Goal: Find specific page/section: Find specific page/section

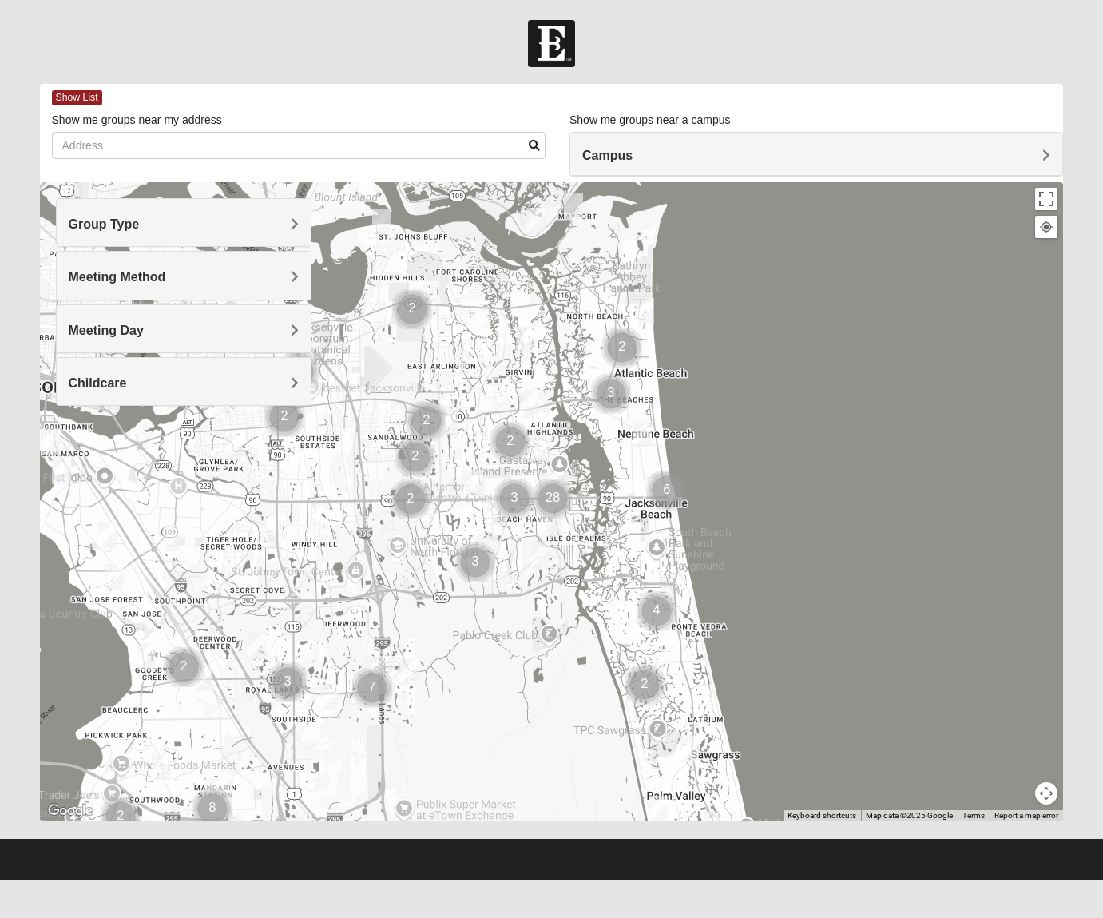
click at [633, 154] on span "Campus" at bounding box center [607, 156] width 50 height 14
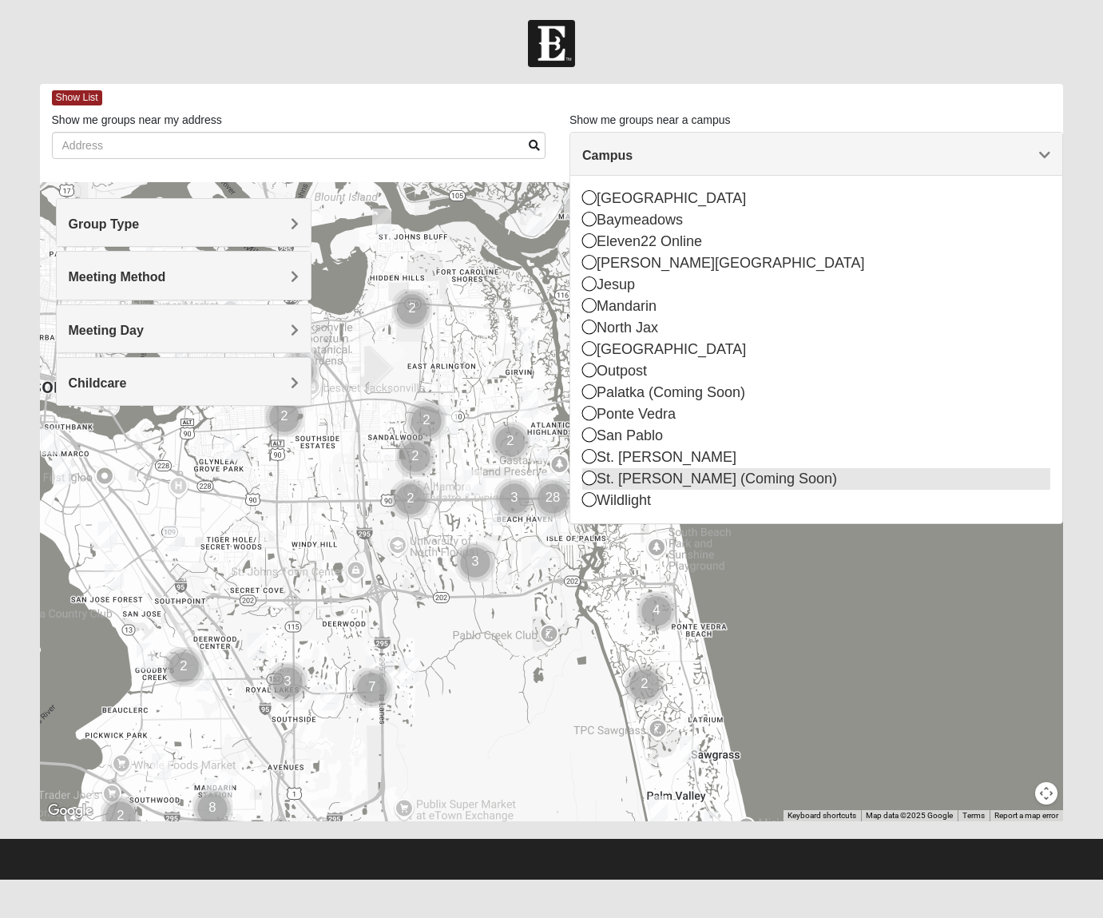
click at [592, 478] on icon at bounding box center [589, 477] width 14 height 14
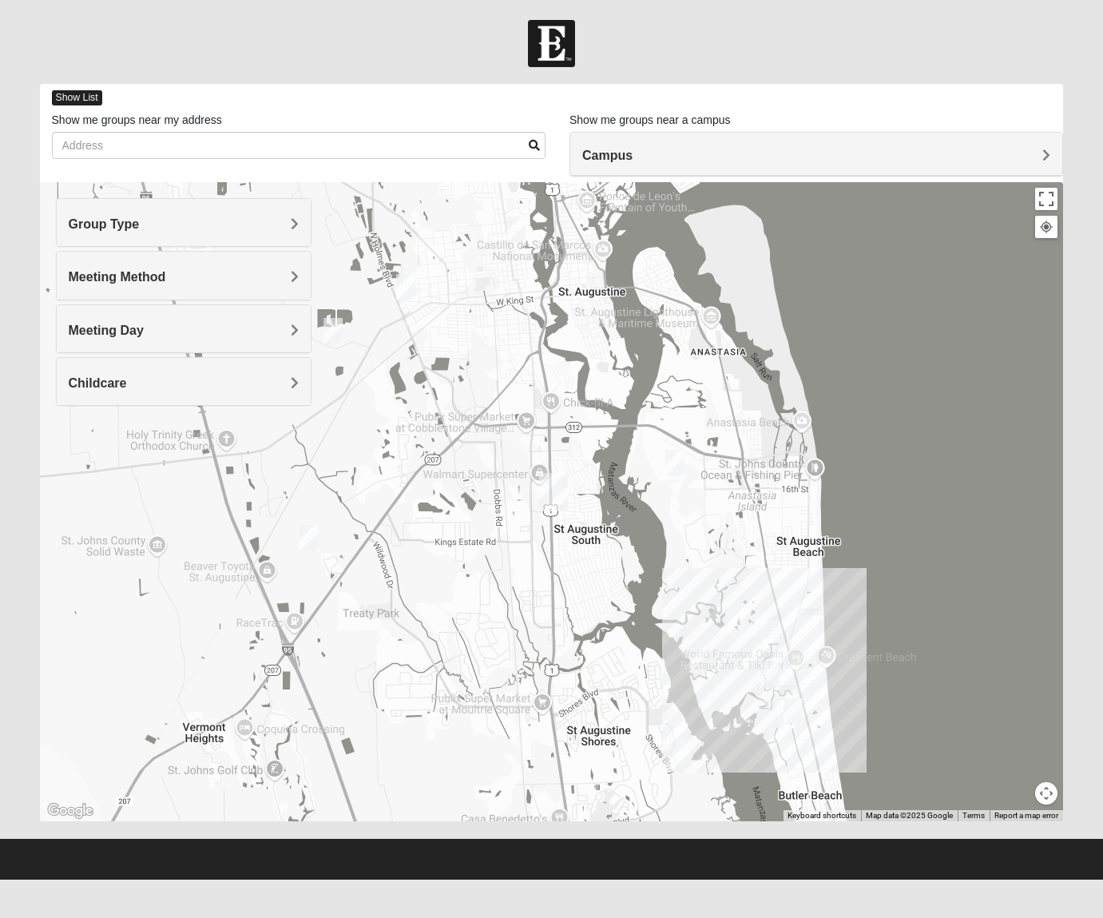
click at [71, 99] on span "Show List" at bounding box center [77, 97] width 50 height 15
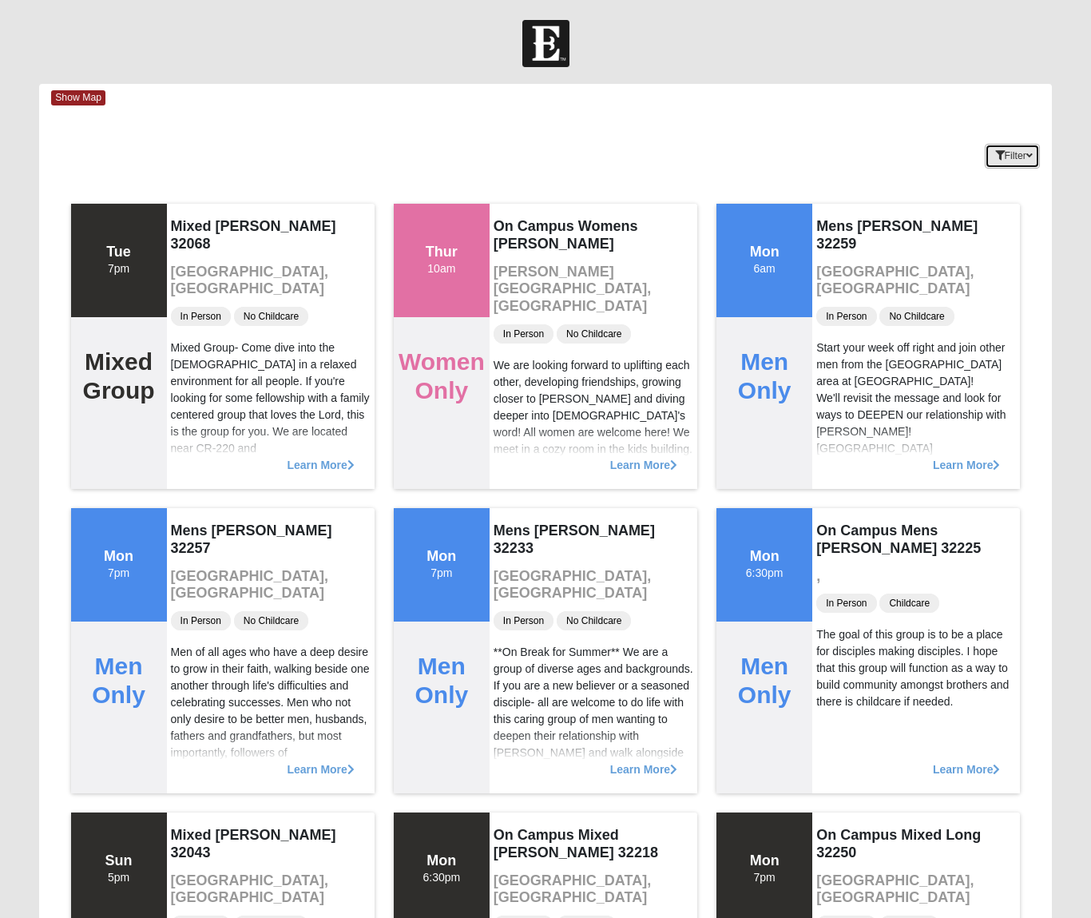
click at [1036, 158] on button "Filter" at bounding box center [1012, 156] width 55 height 25
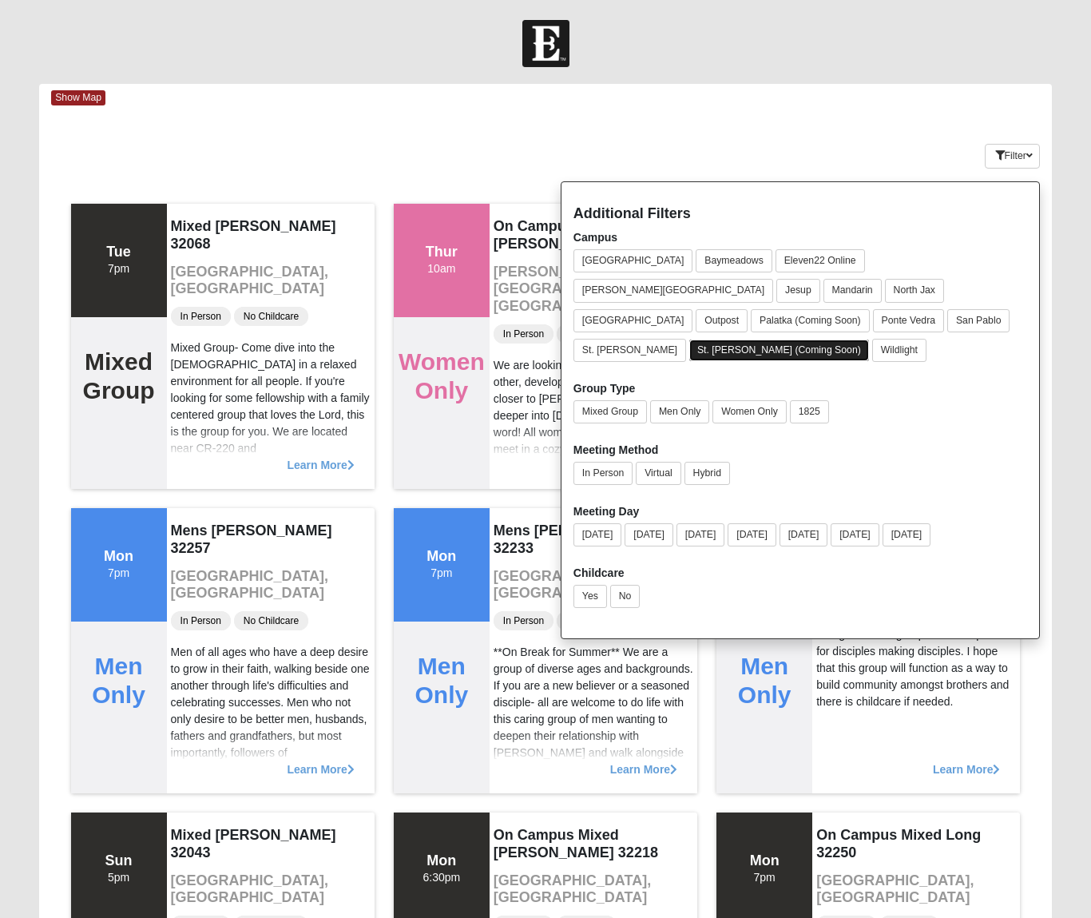
click at [713, 339] on button "St. [PERSON_NAME] (Coming Soon)" at bounding box center [779, 350] width 180 height 22
click at [713, 339] on button "St. [PERSON_NAME] (Coming Soon)" at bounding box center [779, 350] width 181 height 23
click at [747, 149] on div "Keywords Filter Additional Filters Campus Arlington Baymeadows Eleven22 Online …" at bounding box center [545, 153] width 1013 height 58
